Goal: Download file/media

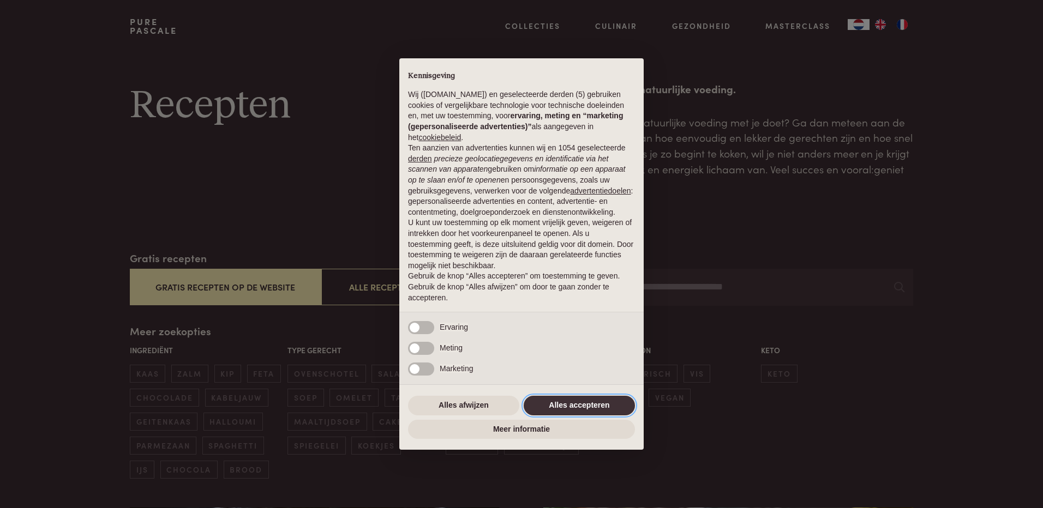
click at [605, 405] on button "Alles accepteren" at bounding box center [578, 406] width 111 height 20
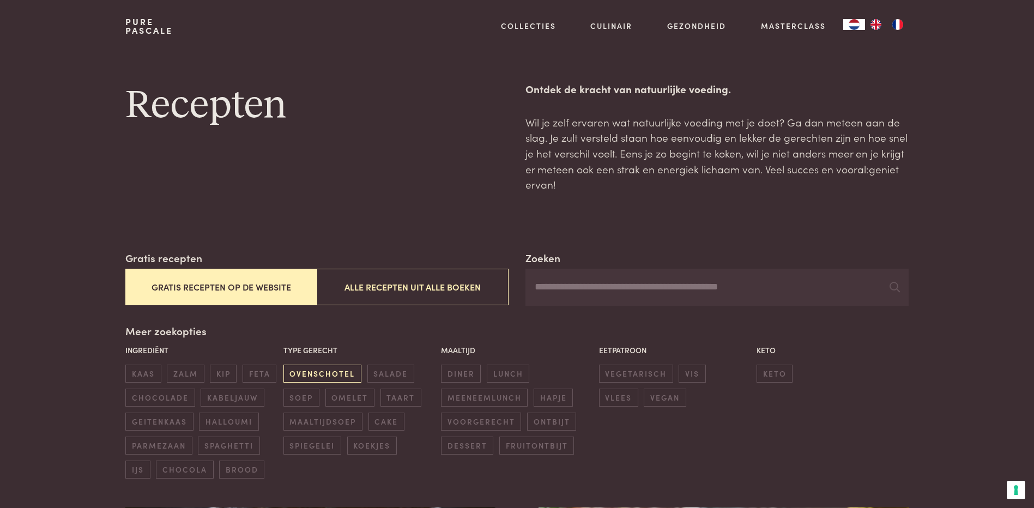
click at [330, 370] on span "ovenschotel" at bounding box center [323, 374] width 78 height 18
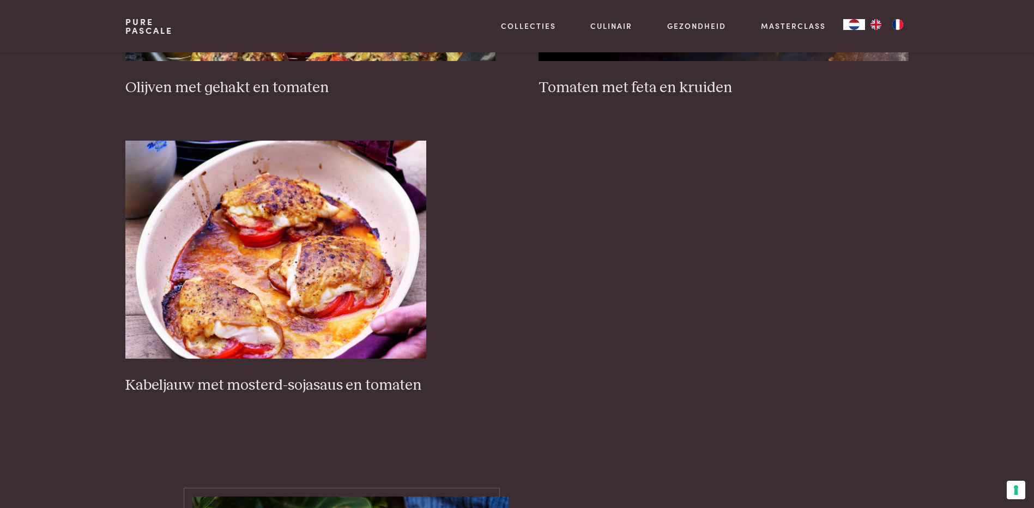
scroll to position [1559, 0]
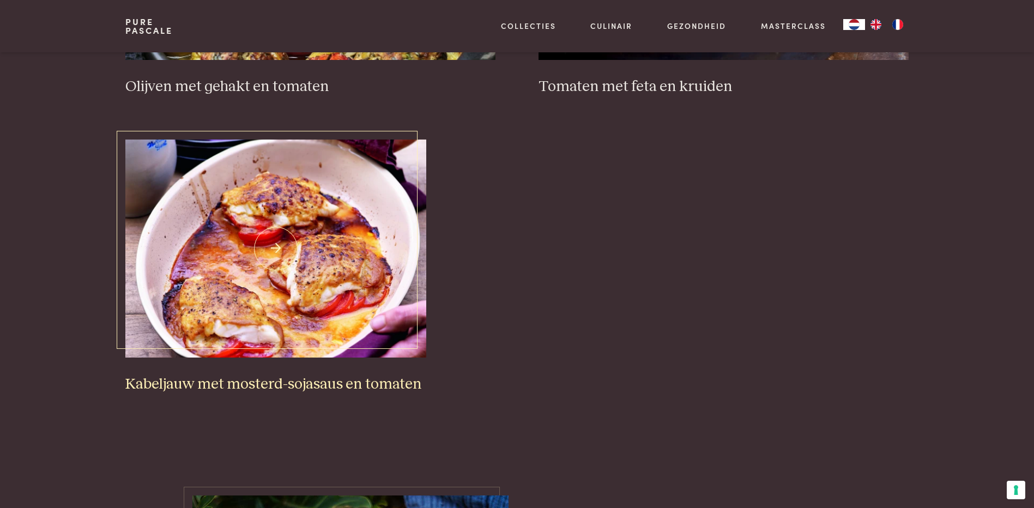
click at [347, 260] on img at bounding box center [275, 249] width 301 height 218
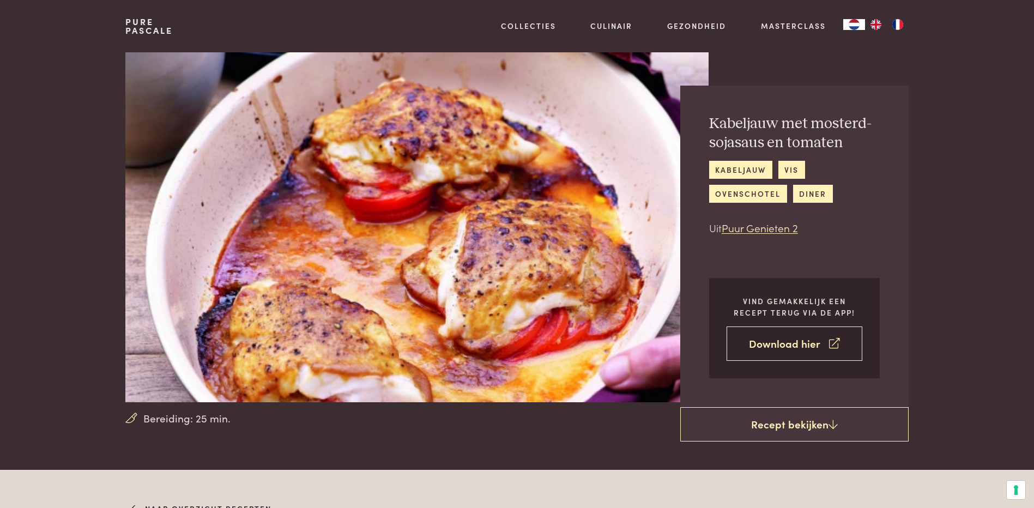
click at [787, 346] on link "Download hier" at bounding box center [795, 344] width 136 height 34
